Goal: Task Accomplishment & Management: Manage account settings

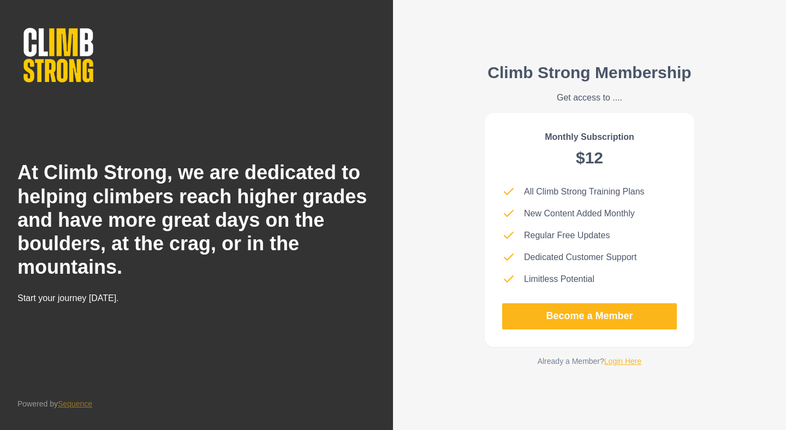
click at [636, 361] on link "Login Here" at bounding box center [623, 361] width 38 height 9
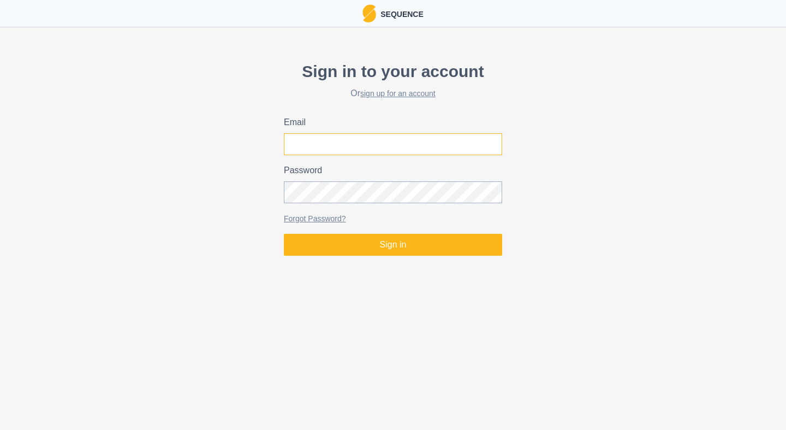
click at [424, 148] on input "Email" at bounding box center [393, 144] width 218 height 22
type input "[EMAIL_ADDRESS][DOMAIN_NAME]"
click at [284, 234] on button "Sign in" at bounding box center [393, 245] width 218 height 22
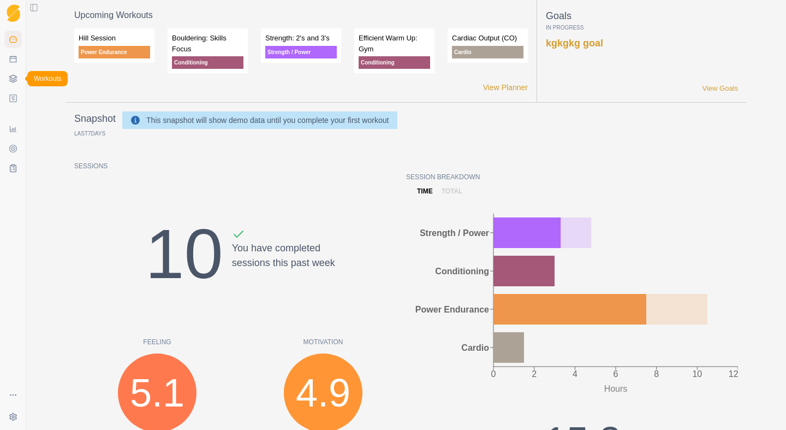
click at [11, 80] on icon at bounding box center [13, 78] width 9 height 9
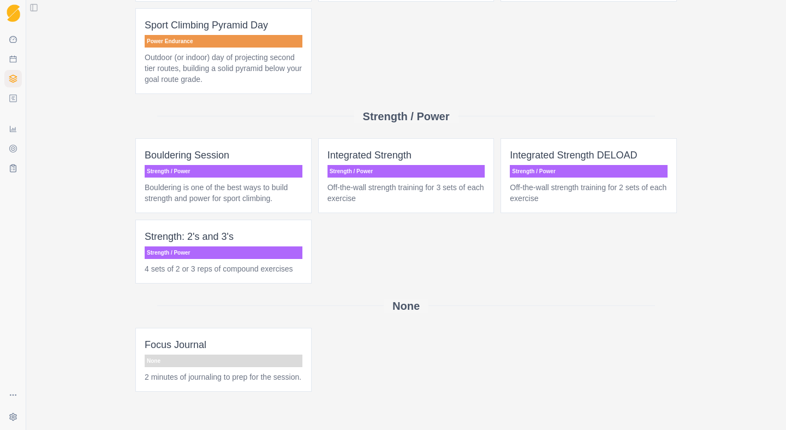
scroll to position [767, 0]
